Goal: Transaction & Acquisition: Purchase product/service

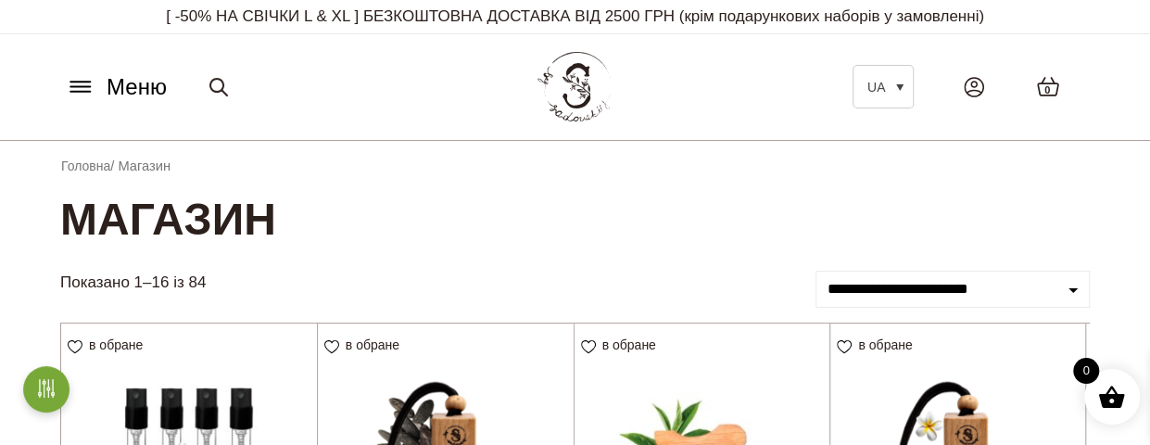
click at [76, 90] on icon at bounding box center [81, 86] width 30 height 19
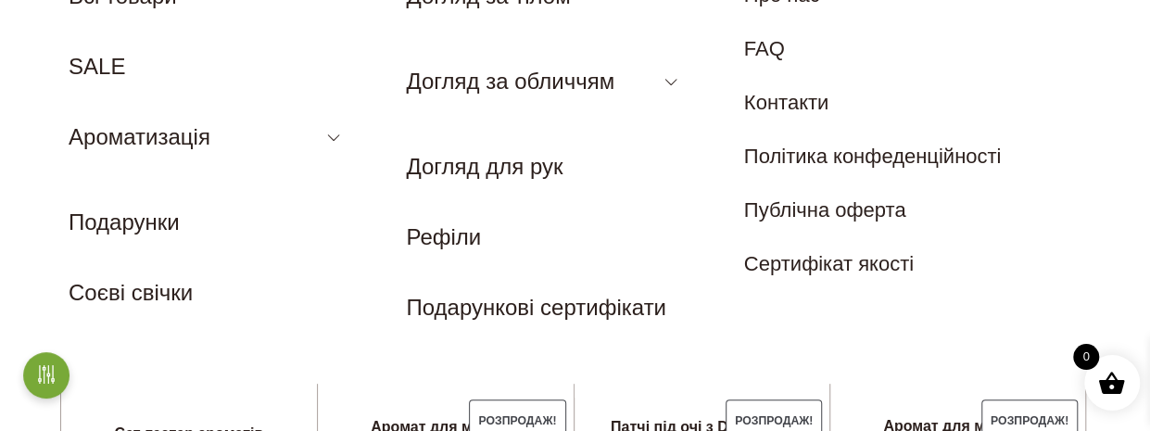
scroll to position [185, 0]
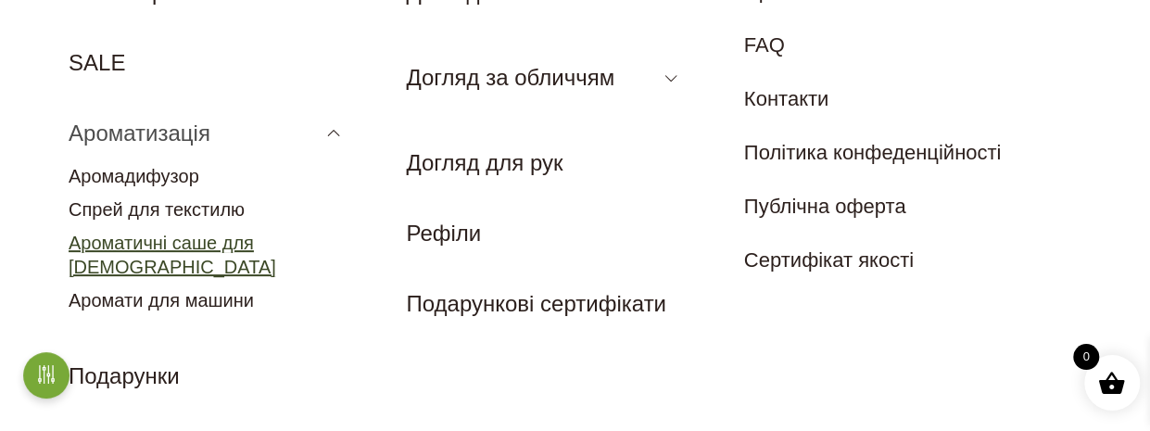
click at [271, 241] on link "Ароматичні саше для [DEMOGRAPHIC_DATA]" at bounding box center [173, 255] width 208 height 44
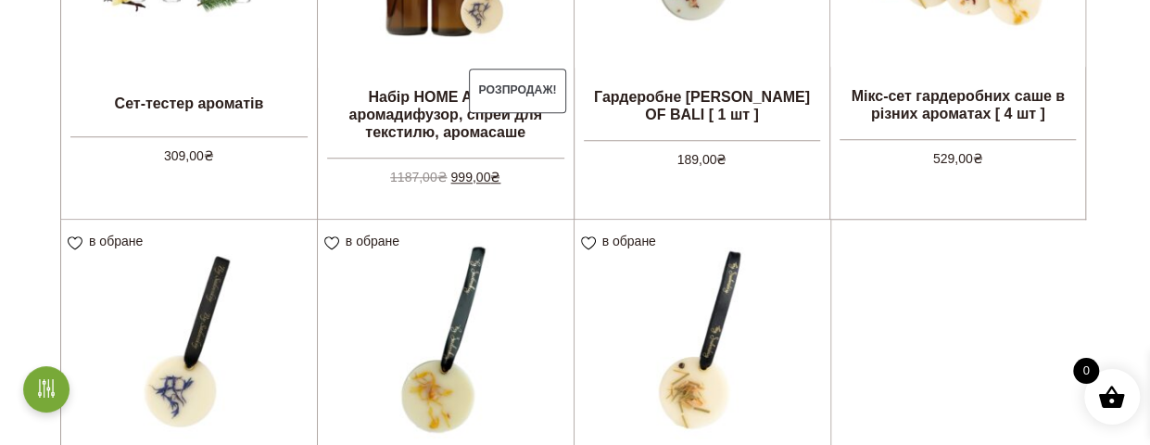
scroll to position [649, 0]
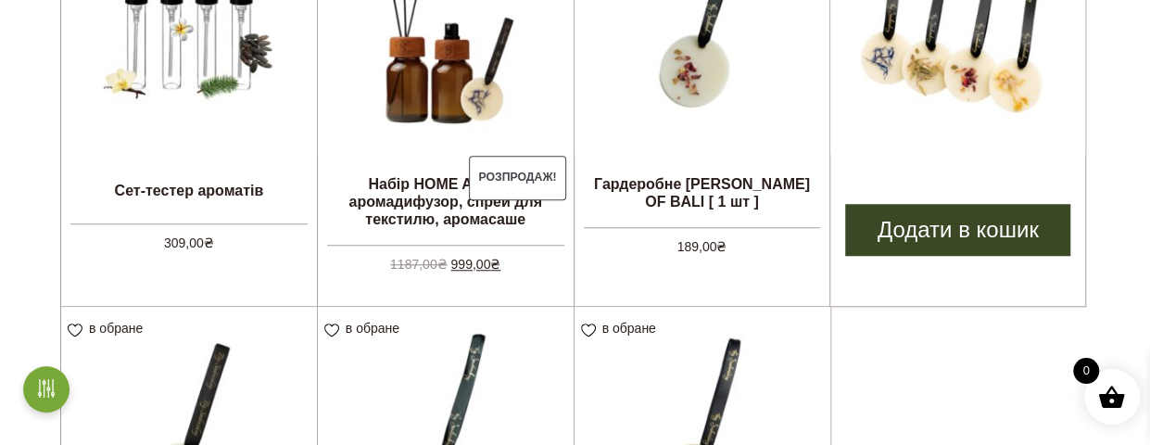
click at [916, 82] on img at bounding box center [957, 26] width 255 height 255
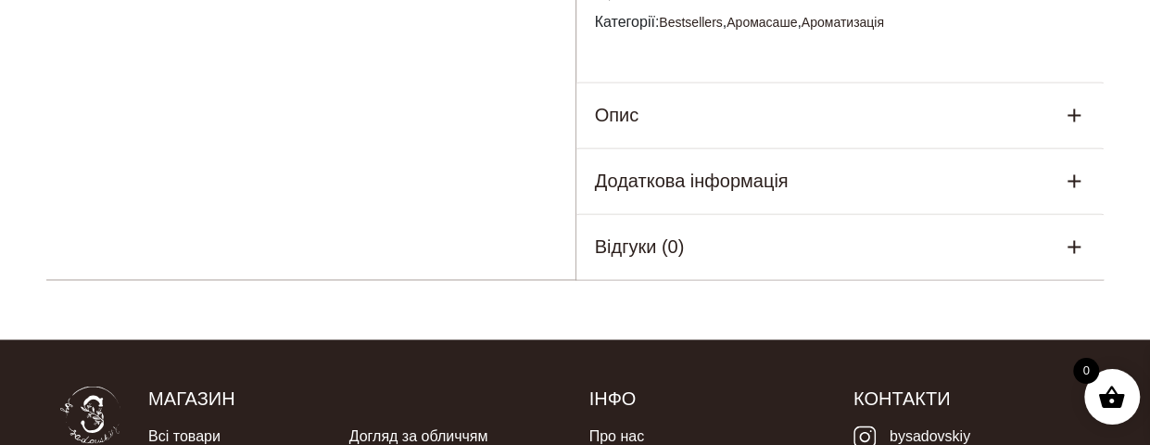
scroll to position [1390, 0]
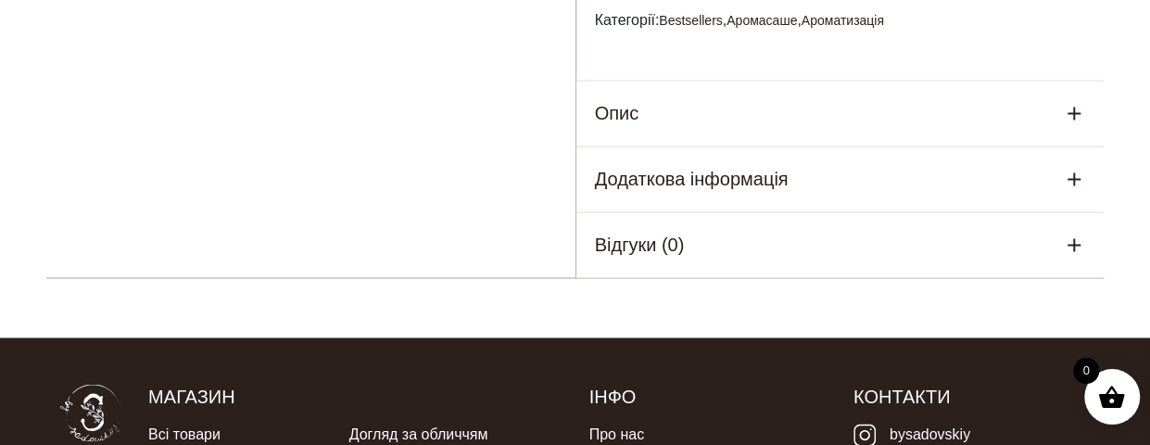
click at [1073, 114] on icon at bounding box center [1074, 113] width 13 height 13
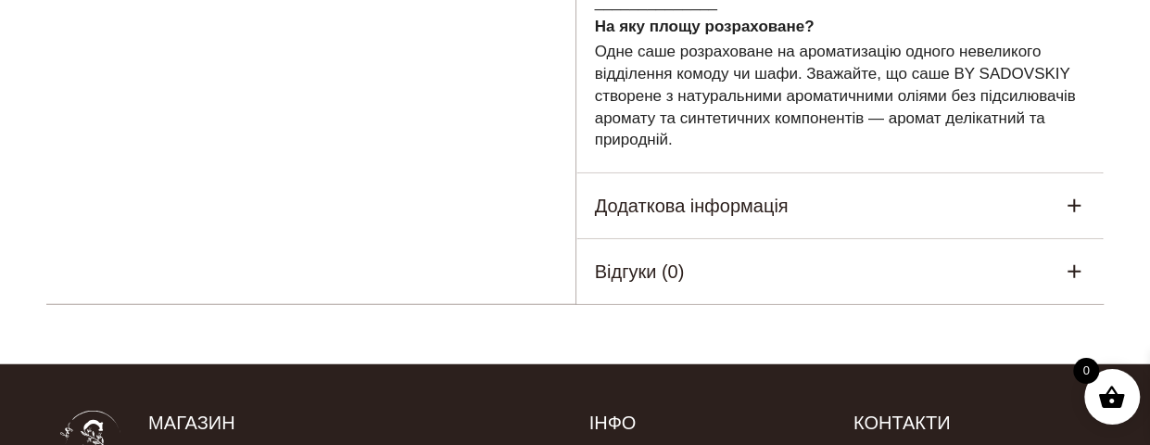
scroll to position [2224, 0]
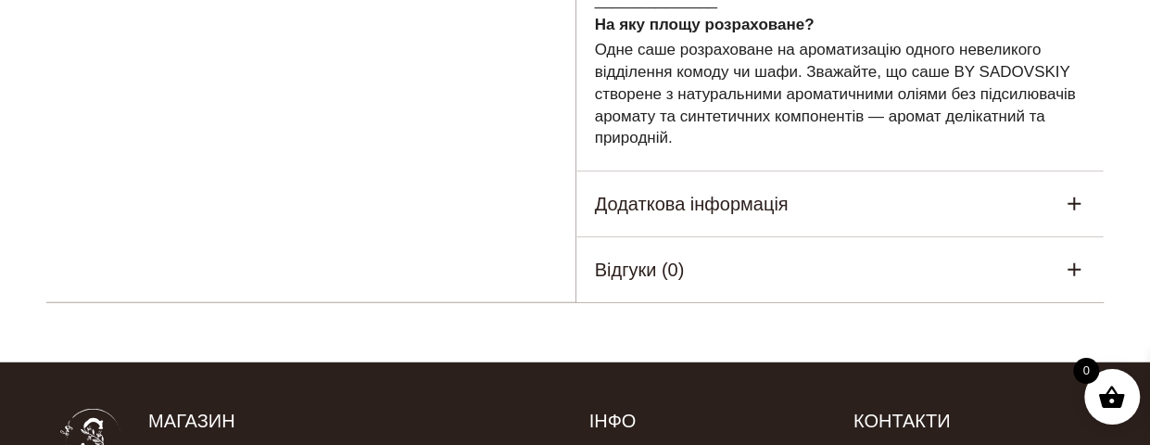
click at [1062, 177] on div "Додаткова інформація" at bounding box center [840, 203] width 528 height 65
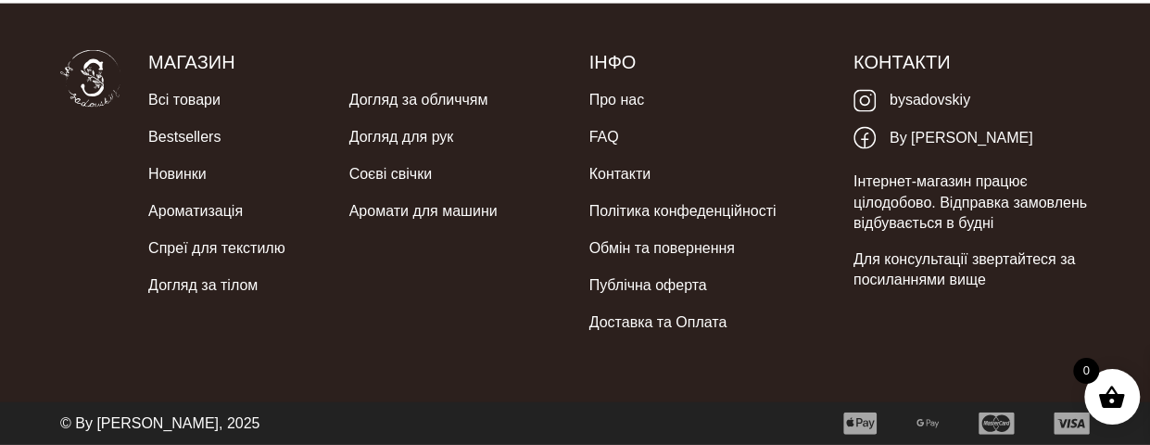
scroll to position [1963, 0]
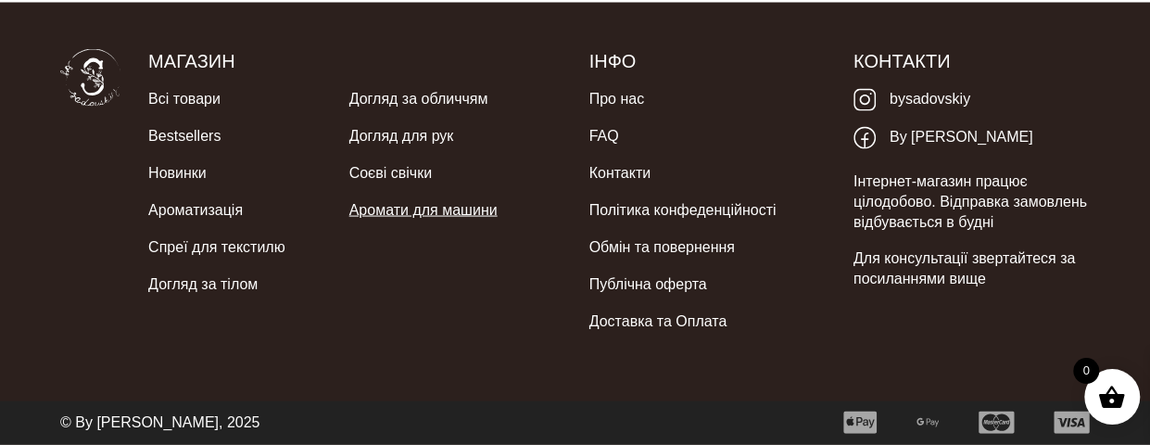
click at [387, 209] on link "Аромати для машини" at bounding box center [423, 210] width 148 height 37
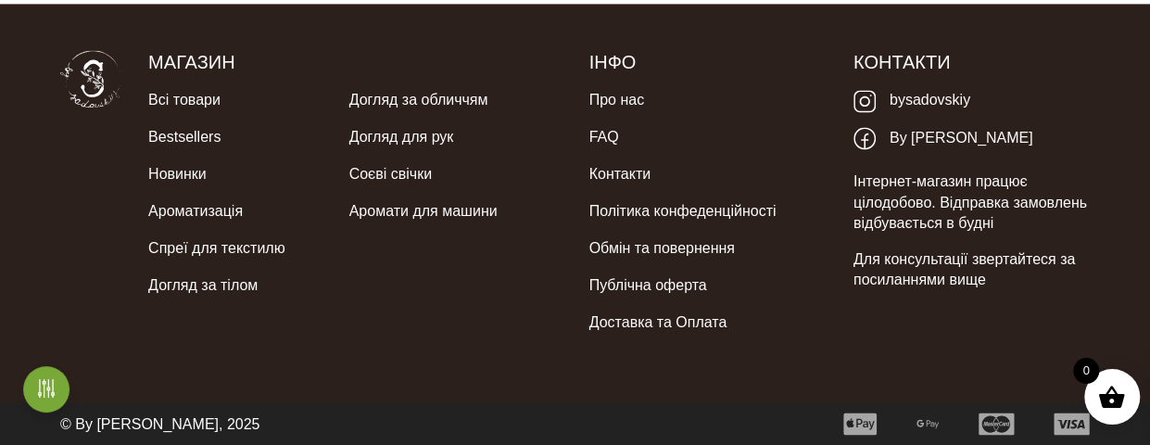
scroll to position [2132, 0]
